Goal: Register for event/course

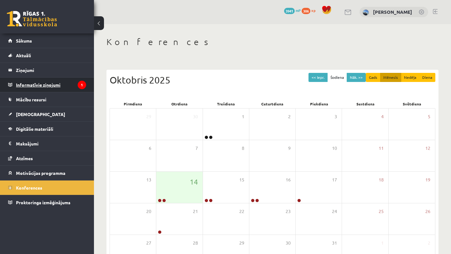
click at [64, 86] on legend "Informatīvie ziņojumi 1" at bounding box center [51, 85] width 70 height 14
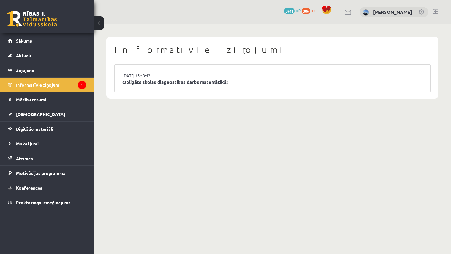
click at [135, 84] on link "Obligāts skolas diagnostikas darbs matemātikā!" at bounding box center [272, 82] width 300 height 7
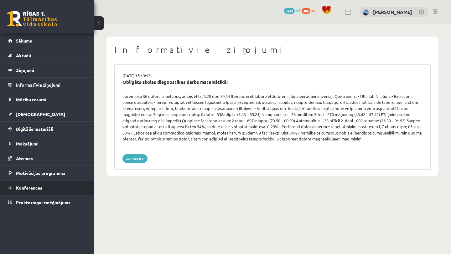
click at [21, 186] on span "Konferences" at bounding box center [29, 188] width 26 height 6
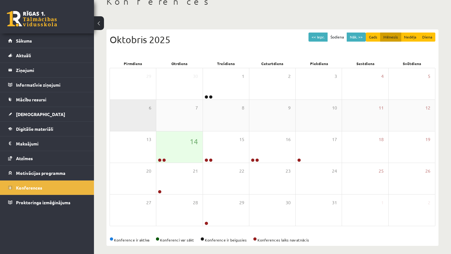
scroll to position [41, 0]
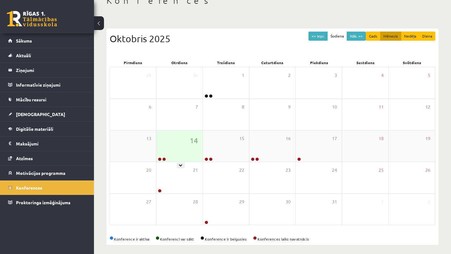
click at [170, 149] on div "14" at bounding box center [179, 146] width 46 height 31
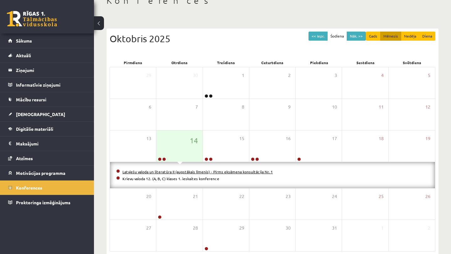
click at [173, 171] on link "Latviešu valoda un literatūra II (augstākais līmenis) - Pirms eksāmena konsultā…" at bounding box center [197, 171] width 150 height 5
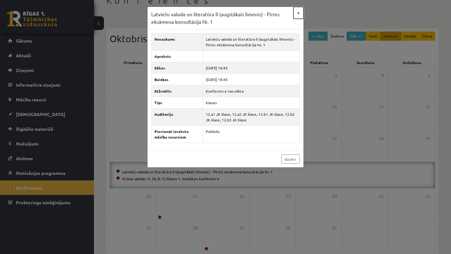
click at [297, 13] on button "×" at bounding box center [299, 13] width 10 height 12
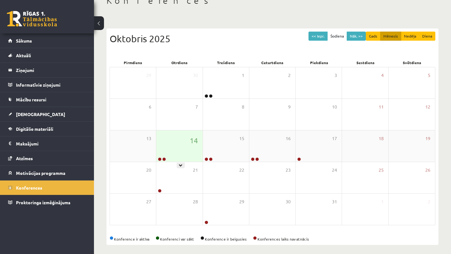
click at [176, 148] on div "14" at bounding box center [179, 146] width 46 height 31
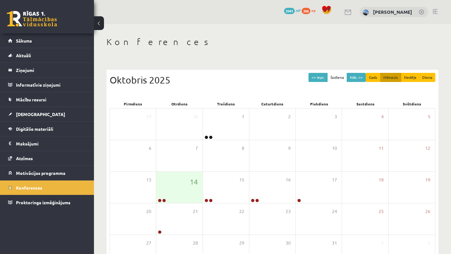
scroll to position [41, 0]
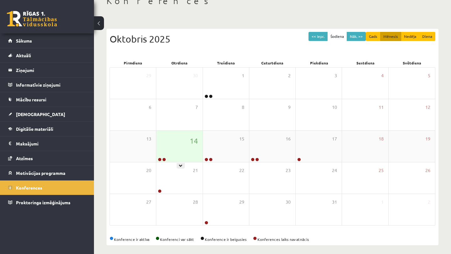
click at [187, 144] on div "14" at bounding box center [179, 146] width 46 height 31
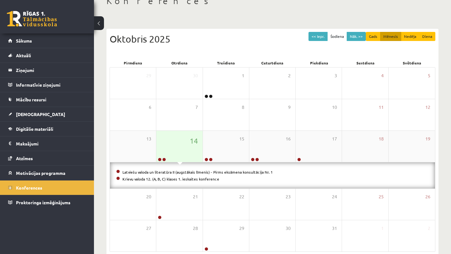
click at [187, 144] on div "14" at bounding box center [179, 146] width 46 height 31
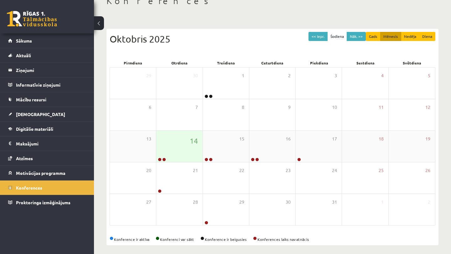
click at [187, 144] on div "14" at bounding box center [179, 146] width 46 height 31
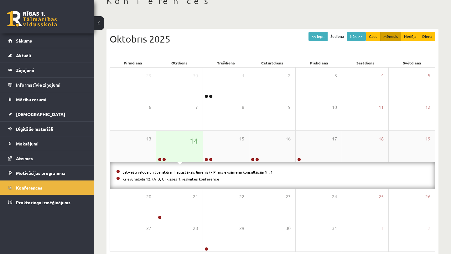
click at [187, 144] on div "14" at bounding box center [179, 146] width 46 height 31
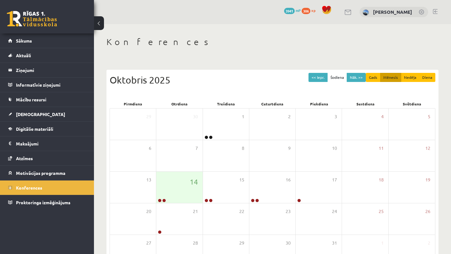
scroll to position [41, 0]
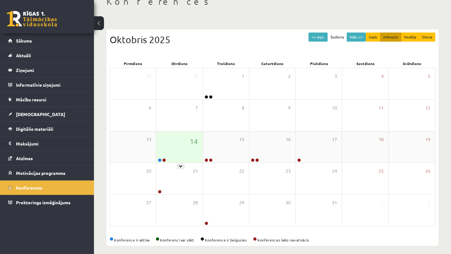
click at [187, 149] on div "14" at bounding box center [179, 147] width 46 height 31
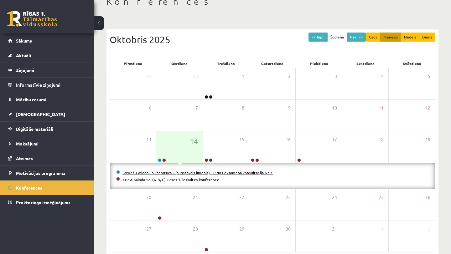
click at [166, 171] on link "Latviešu valoda un literatūra II (augstākais līmenis) - Pirms eksāmena konsultā…" at bounding box center [197, 172] width 150 height 5
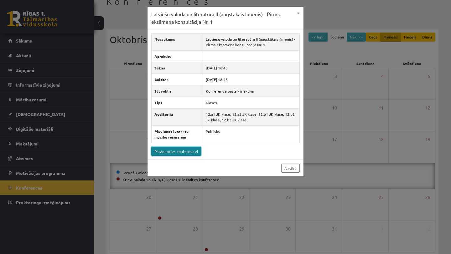
click at [182, 153] on link "Pievienoties konferencei" at bounding box center [176, 151] width 50 height 9
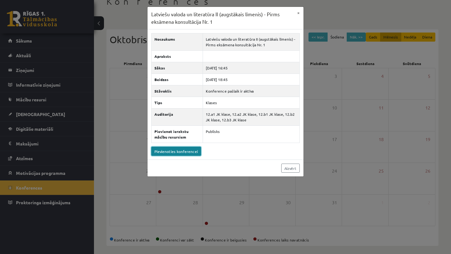
click at [184, 151] on link "Pievienoties konferencei" at bounding box center [176, 151] width 50 height 9
